Goal: Check status: Check status

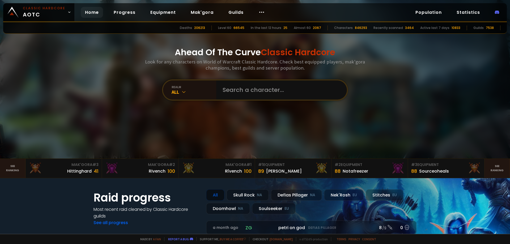
drag, startPoint x: 100, startPoint y: 52, endPoint x: 98, endPoint y: 64, distance: 12.0
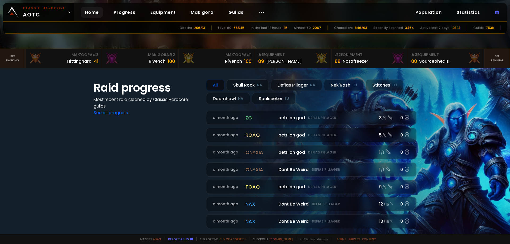
scroll to position [125, 0]
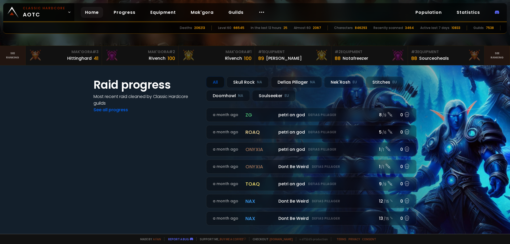
drag, startPoint x: 74, startPoint y: 88, endPoint x: 73, endPoint y: 96, distance: 8.2
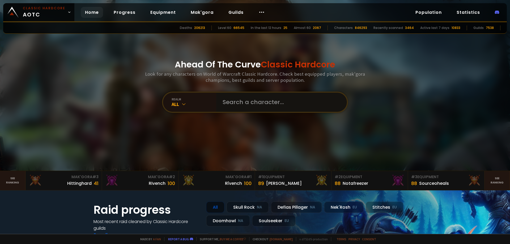
click at [252, 103] on input "text" at bounding box center [280, 102] width 121 height 19
paste input "Overandover"
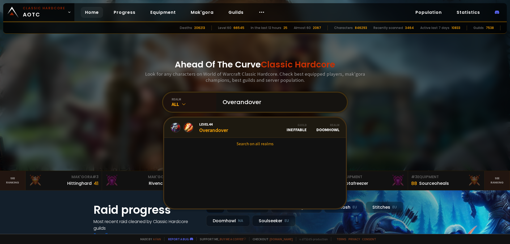
type input "Overandover"
click at [237, 128] on link "Level 44 Overandover Guild Ineffable Realm Doomhowl" at bounding box center [255, 128] width 182 height 20
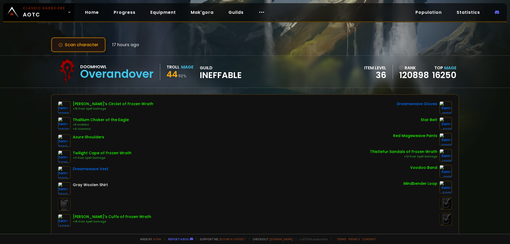
click at [88, 44] on button "Scan character" at bounding box center [78, 44] width 55 height 15
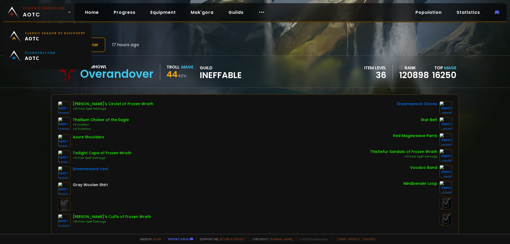
click at [58, 14] on span "Classic Hardcore AOTC" at bounding box center [44, 12] width 43 height 13
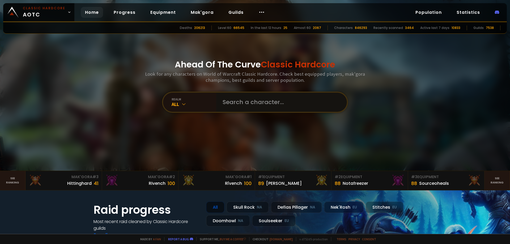
click at [284, 106] on input "text" at bounding box center [280, 102] width 121 height 19
paste input "Overandover"
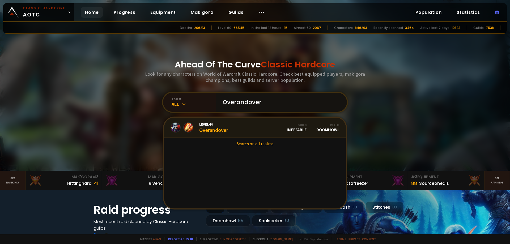
type input "Overandover"
click at [270, 128] on link "Level 44 Overandover Guild Ineffable Realm Doomhowl" at bounding box center [255, 128] width 182 height 20
